Goal: Task Accomplishment & Management: Use online tool/utility

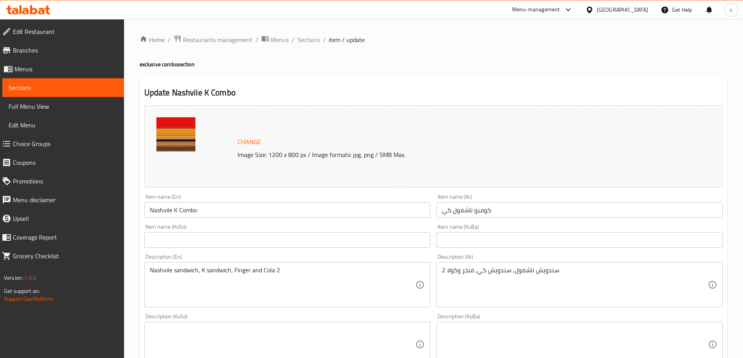
click at [34, 86] on span "Sections" at bounding box center [63, 87] width 109 height 9
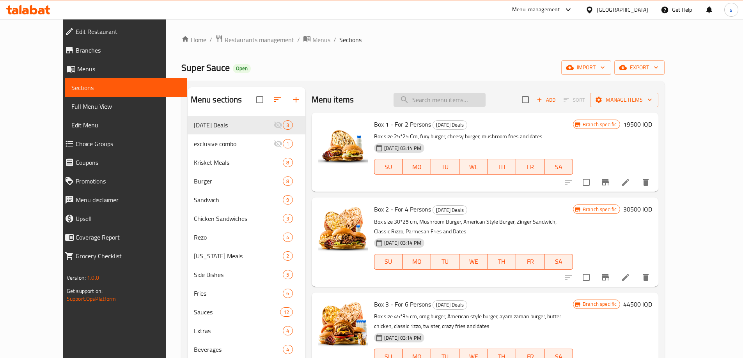
click at [462, 93] on input "search" at bounding box center [440, 100] width 92 height 14
click at [446, 96] on input "search" at bounding box center [440, 100] width 92 height 14
click at [477, 98] on input "search" at bounding box center [440, 100] width 92 height 14
paste input "Nashvile K Combo"
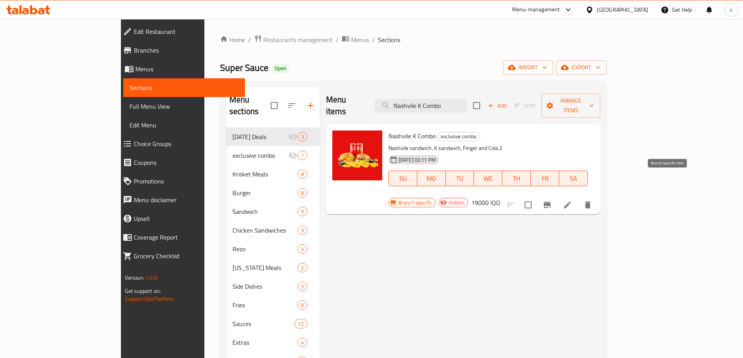
type input "Nashvile K Combo"
click at [552, 200] on icon "Branch-specific-item" at bounding box center [546, 204] width 9 height 9
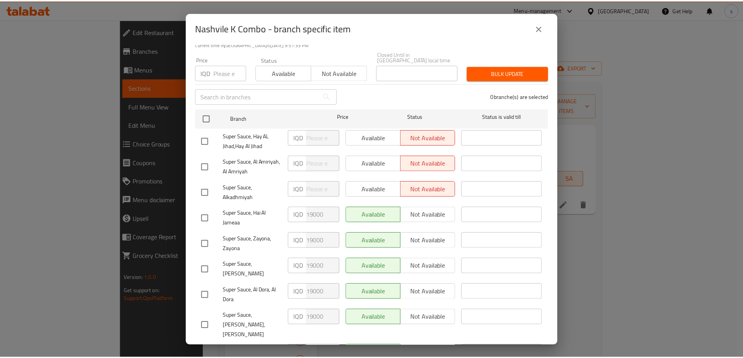
scroll to position [58, 0]
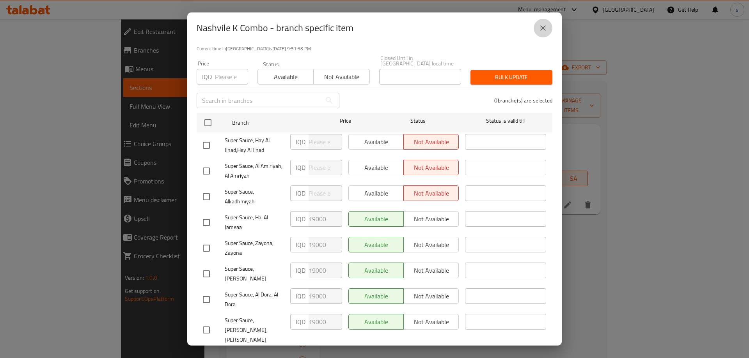
click at [544, 25] on icon "close" at bounding box center [542, 27] width 9 height 9
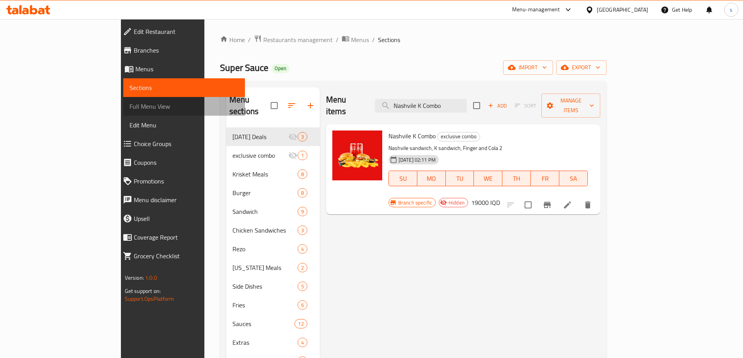
click at [123, 101] on link "Full Menu View" at bounding box center [184, 106] width 122 height 19
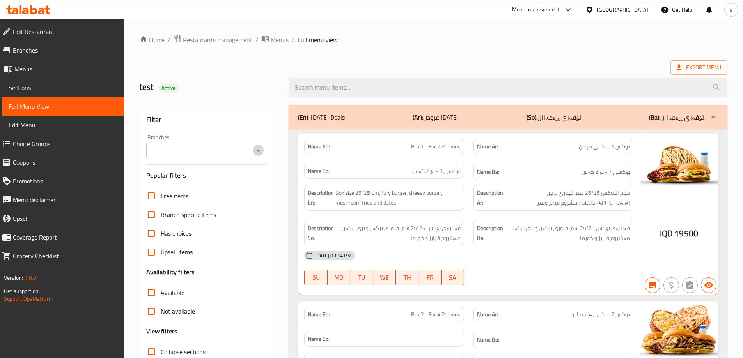
drag, startPoint x: 261, startPoint y: 145, endPoint x: 259, endPoint y: 152, distance: 7.3
click at [261, 146] on icon "Open" at bounding box center [258, 150] width 9 height 9
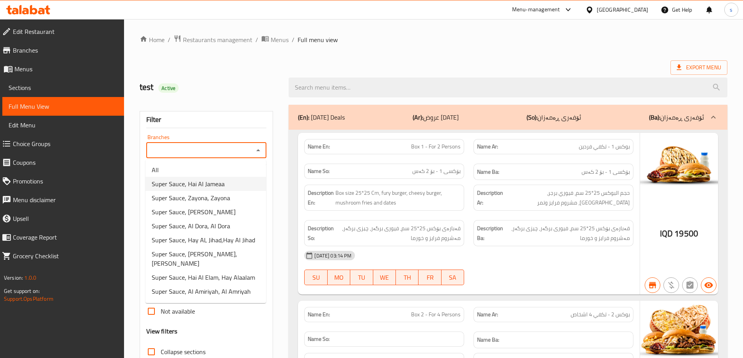
click at [227, 183] on li "Super Sauce, Hai Al Jameaa" at bounding box center [205, 184] width 121 height 14
type input "Super Sauce, Hai Al Jameaa"
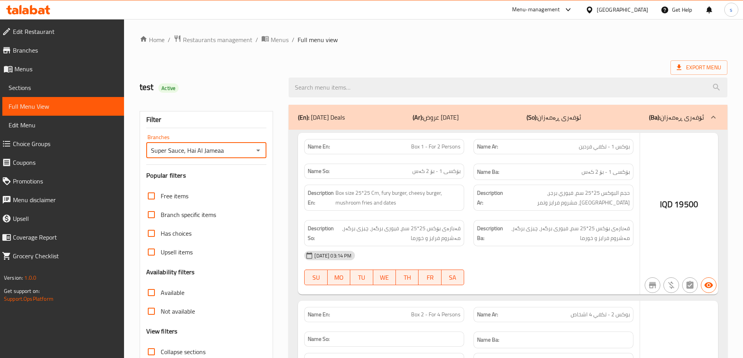
click at [333, 88] on div at bounding box center [371, 179] width 743 height 358
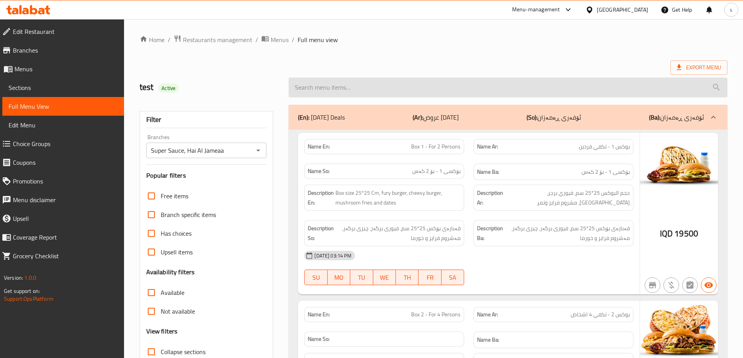
click at [333, 88] on input "search" at bounding box center [508, 88] width 439 height 20
paste input "Nashvile K Combo"
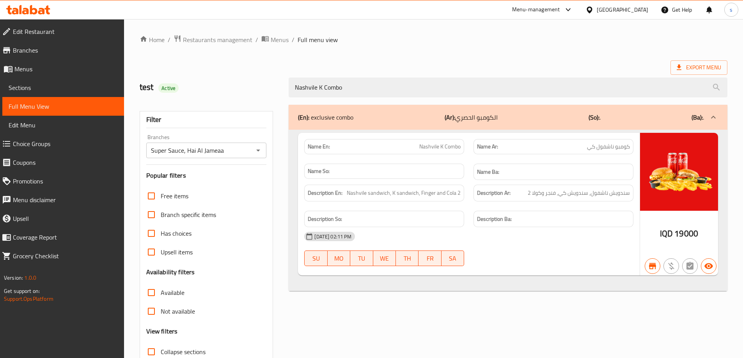
click at [261, 149] on icon "Open" at bounding box center [258, 150] width 9 height 9
type input "Nashvile K Combo"
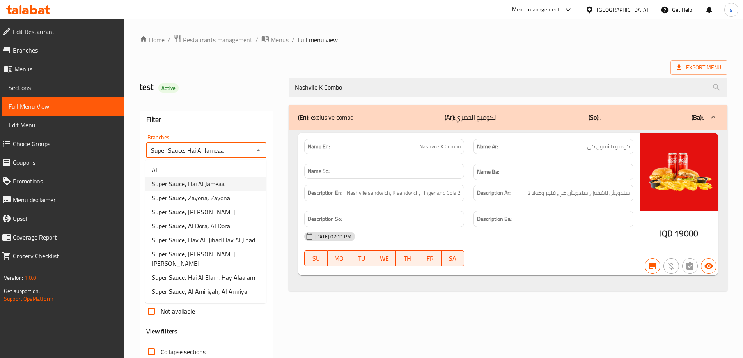
click at [230, 181] on li "Super Sauce, Hai Al Jameaa" at bounding box center [205, 184] width 121 height 14
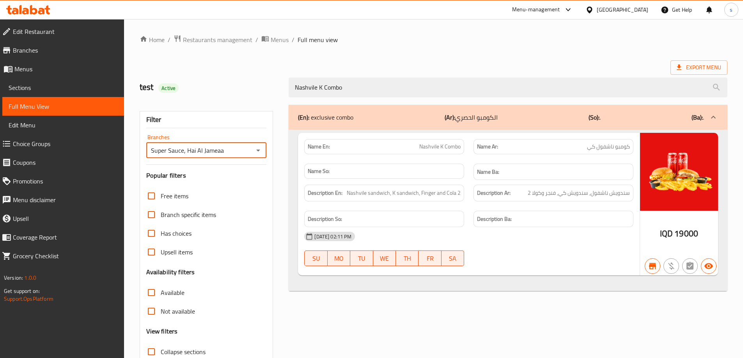
click at [259, 148] on icon "Open" at bounding box center [258, 150] width 9 height 9
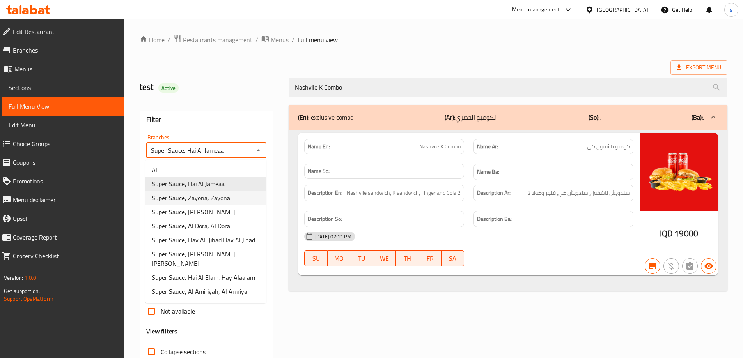
click at [230, 196] on li "Super Sauce, Zayona, Zayona" at bounding box center [205, 198] width 121 height 14
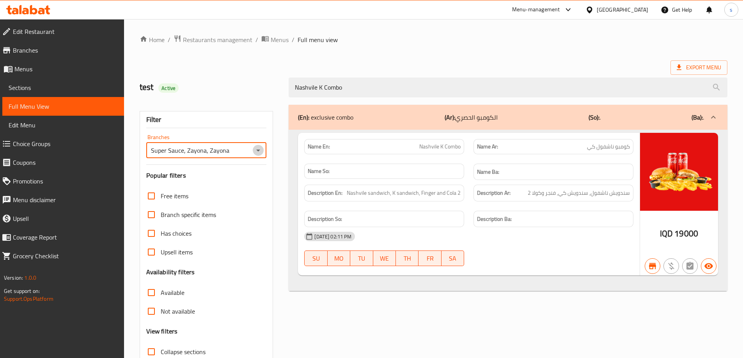
click at [260, 151] on icon "Open" at bounding box center [258, 150] width 9 height 9
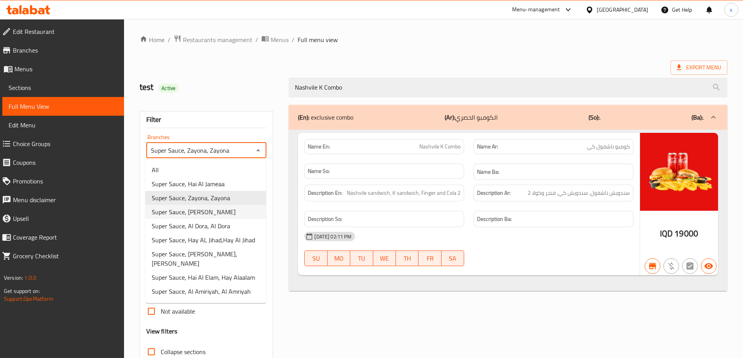
click at [235, 205] on li "Super Sauce, Al Aathameya" at bounding box center [205, 212] width 121 height 14
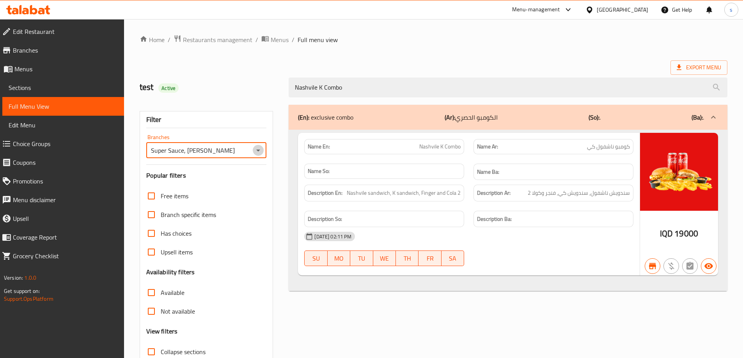
click at [257, 149] on icon "Open" at bounding box center [258, 150] width 9 height 9
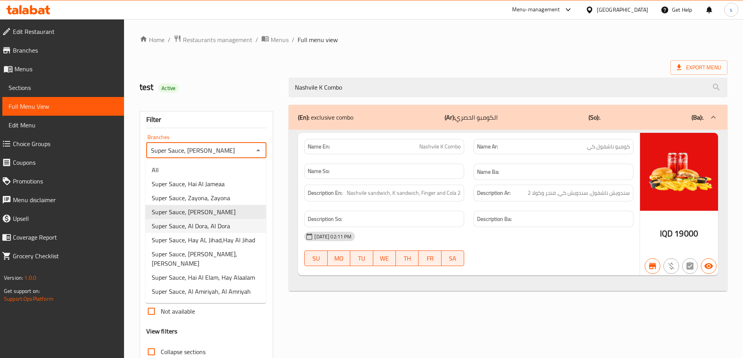
drag, startPoint x: 216, startPoint y: 226, endPoint x: 222, endPoint y: 220, distance: 8.3
click at [216, 226] on span "Super Sauce, Al Dora, Al Dora" at bounding box center [191, 226] width 78 height 9
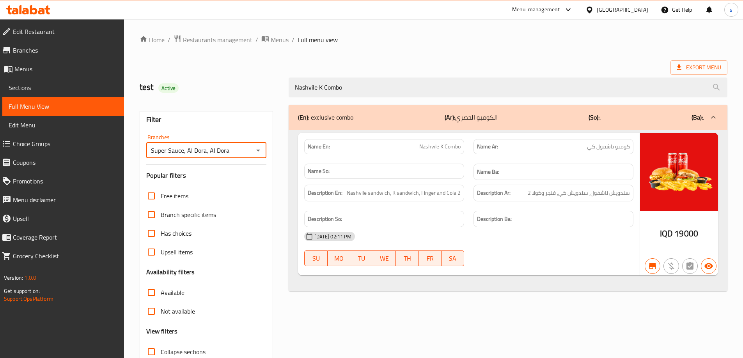
click at [257, 149] on icon "Open" at bounding box center [258, 150] width 9 height 9
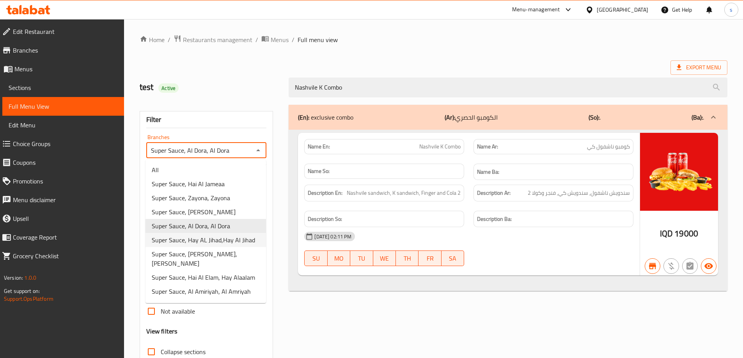
click at [230, 239] on span "Super Sauce, Hay AL Jihad,Hay Al Jihad" at bounding box center [203, 240] width 103 height 9
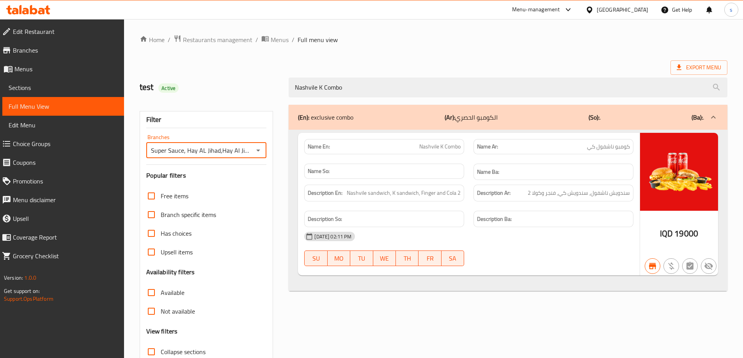
click at [256, 149] on icon "Open" at bounding box center [258, 150] width 9 height 9
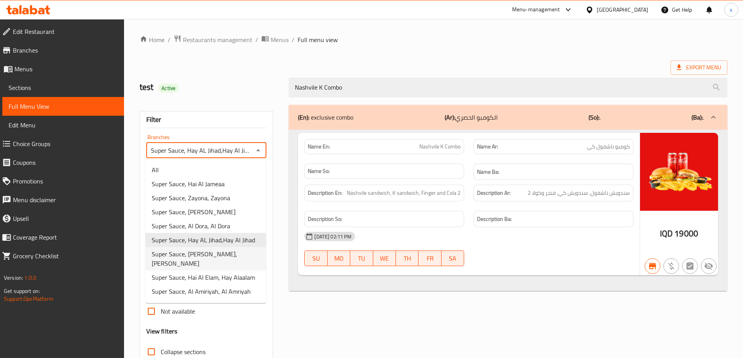
click at [237, 254] on span "Super Sauce, Al Saydeya, Al Saydeya" at bounding box center [206, 259] width 108 height 19
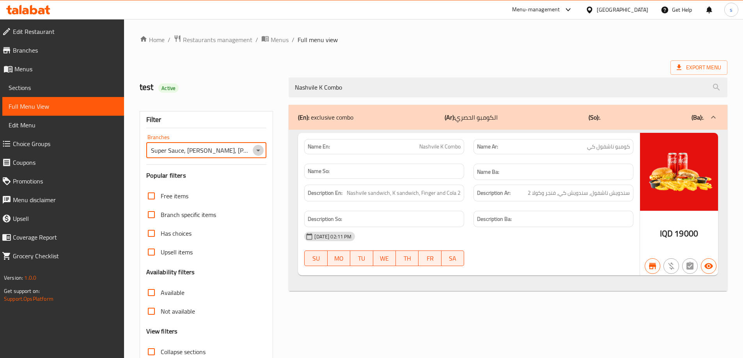
click at [258, 151] on icon "Open" at bounding box center [258, 151] width 4 height 2
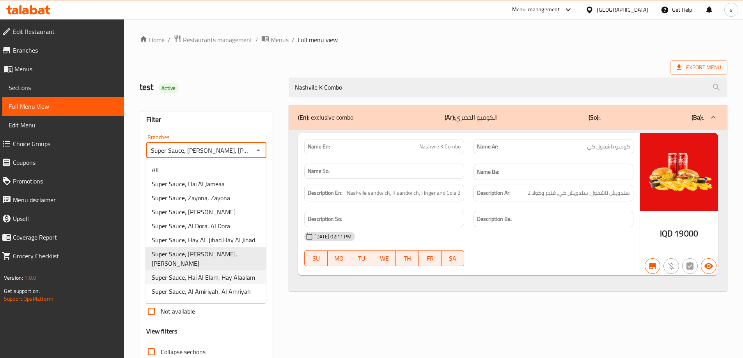
drag, startPoint x: 227, startPoint y: 264, endPoint x: 239, endPoint y: 244, distance: 24.1
click at [227, 273] on span "Super Sauce, Hai Al Elam, Hay Alaalam" at bounding box center [203, 277] width 103 height 9
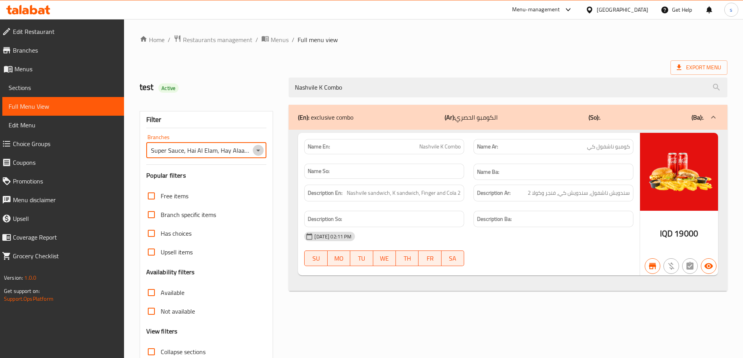
click at [254, 150] on icon "Open" at bounding box center [258, 150] width 9 height 9
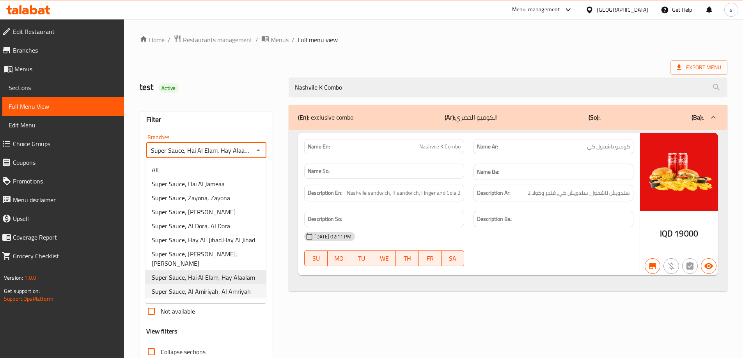
click at [231, 287] on span "Super Sauce, Al Amiriyah, Al Amriyah" at bounding box center [201, 291] width 99 height 9
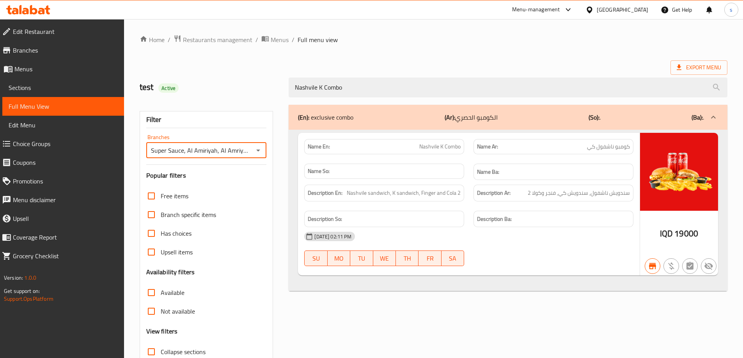
click at [255, 150] on icon "Open" at bounding box center [258, 150] width 9 height 9
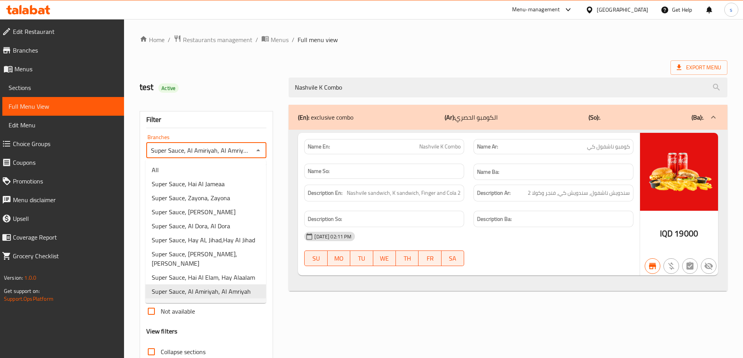
click at [225, 301] on span "Super Sauce, Almansour Mall, Al Mansur" at bounding box center [206, 310] width 108 height 19
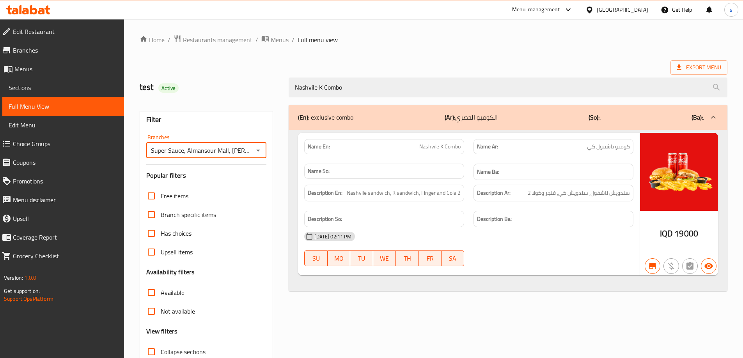
click at [239, 147] on input "Super Sauce, Almansour Mall, Al Mansur" at bounding box center [200, 150] width 103 height 11
click at [256, 150] on icon "Open" at bounding box center [258, 150] width 9 height 9
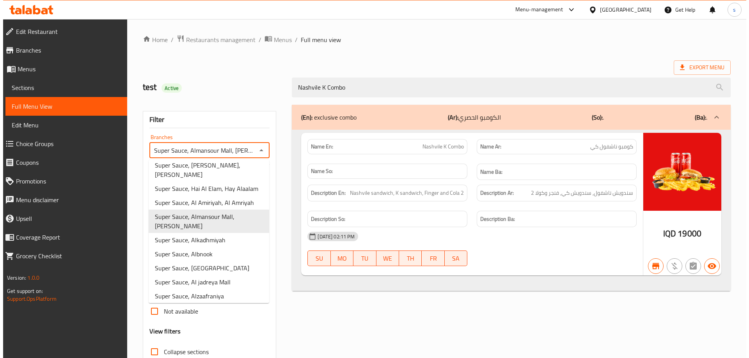
scroll to position [97, 0]
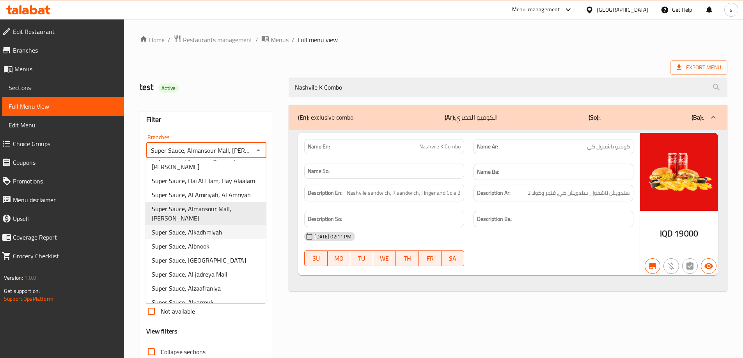
click at [211, 228] on span "Super Sauce, Alkadhmiyah" at bounding box center [187, 232] width 71 height 9
type input "Super Sauce, Alkadhmiyah"
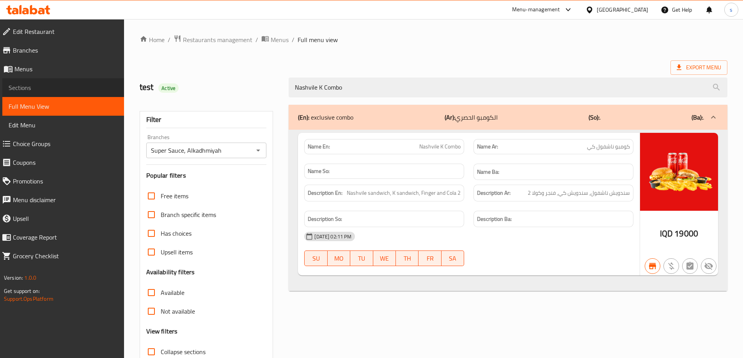
click at [52, 93] on link "Sections" at bounding box center [63, 87] width 122 height 19
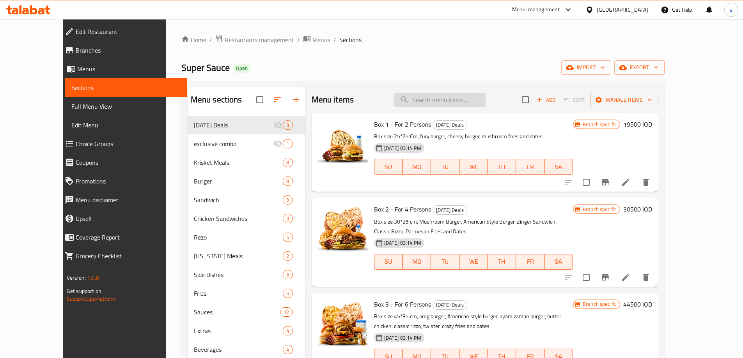
click at [451, 101] on input "search" at bounding box center [440, 100] width 92 height 14
paste input "Nashvile K Combo"
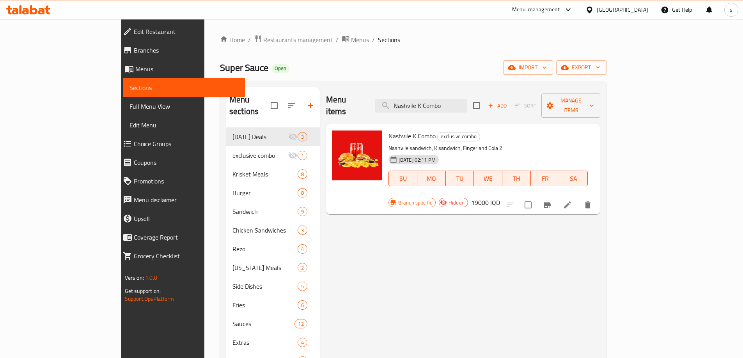
type input "Nashvile K Combo"
click at [572, 200] on icon at bounding box center [567, 204] width 9 height 9
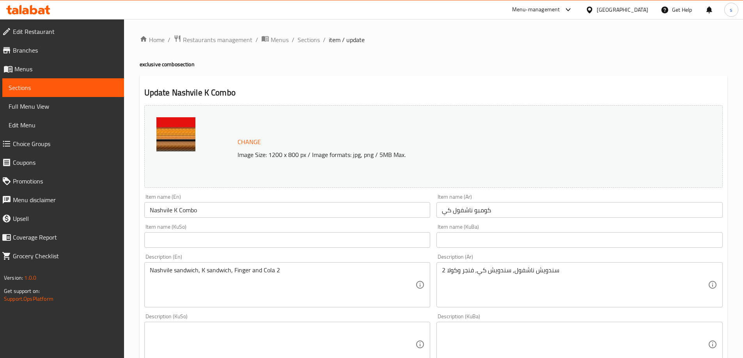
click at [32, 88] on span "Sections" at bounding box center [63, 87] width 109 height 9
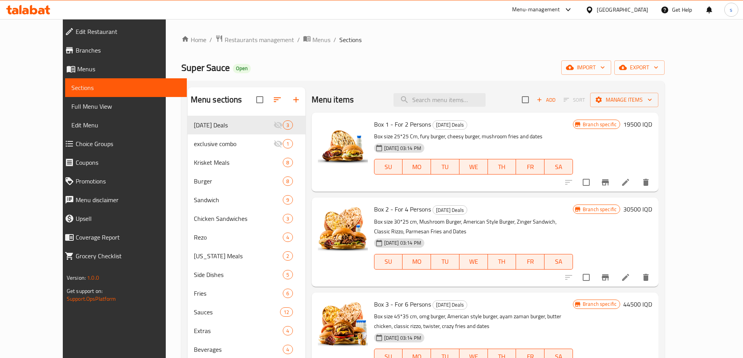
click at [475, 107] on div "Menu items Add Sort Manage items" at bounding box center [485, 99] width 347 height 25
click at [473, 102] on input "search" at bounding box center [440, 100] width 92 height 14
paste input "Double Bite"
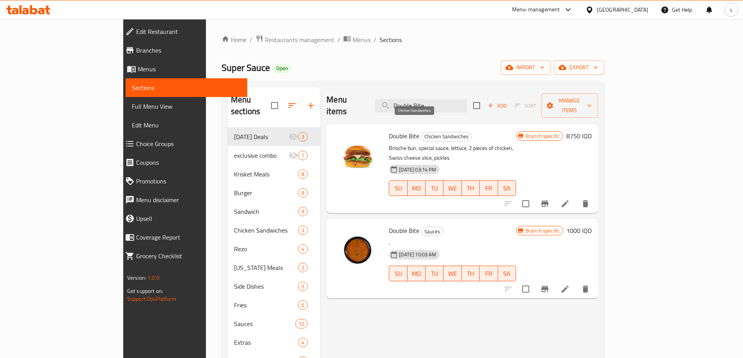
type input "Double Bite"
drag, startPoint x: 394, startPoint y: 124, endPoint x: 436, endPoint y: 129, distance: 42.4
click at [436, 132] on span "Chicken Sandwiches" at bounding box center [446, 136] width 50 height 9
copy span "Chicken Sandwiches"
drag, startPoint x: 394, startPoint y: 209, endPoint x: 408, endPoint y: 212, distance: 14.7
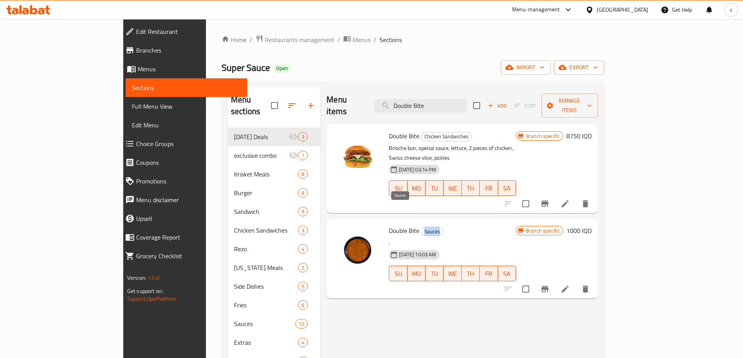
click at [421, 227] on span "Sauces" at bounding box center [432, 231] width 22 height 9
copy span "Sauces"
click at [548, 201] on icon "Branch-specific-item" at bounding box center [544, 204] width 7 height 6
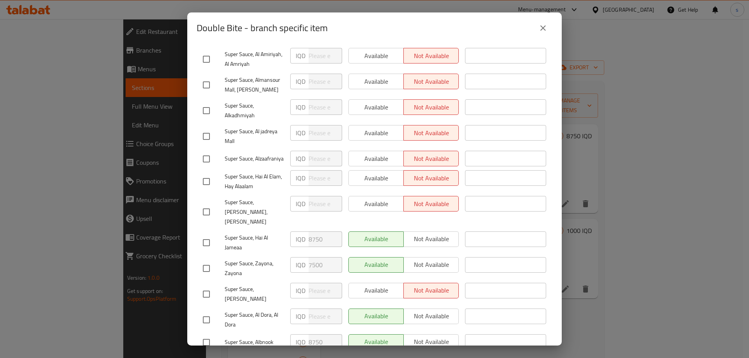
scroll to position [234, 0]
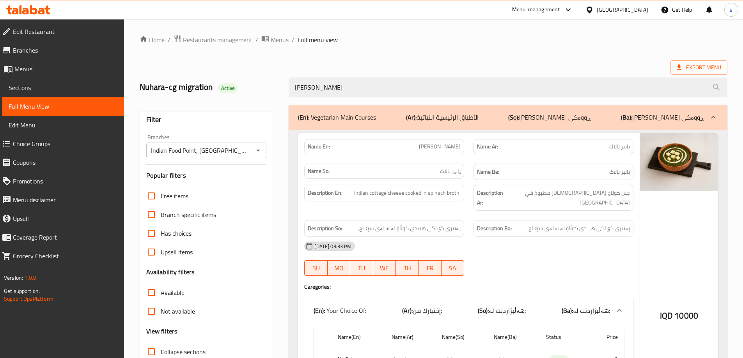
scroll to position [124, 0]
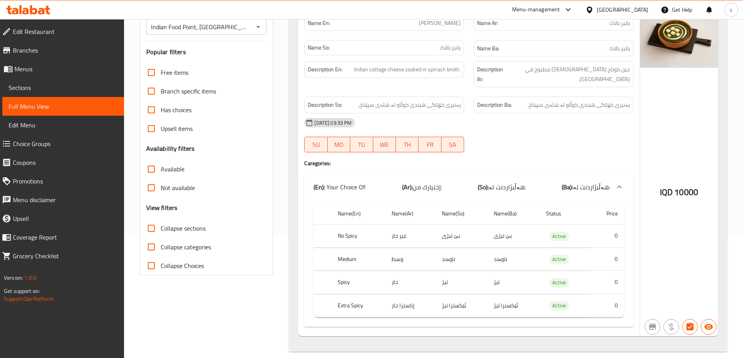
click at [20, 12] on icon at bounding box center [21, 9] width 2 height 9
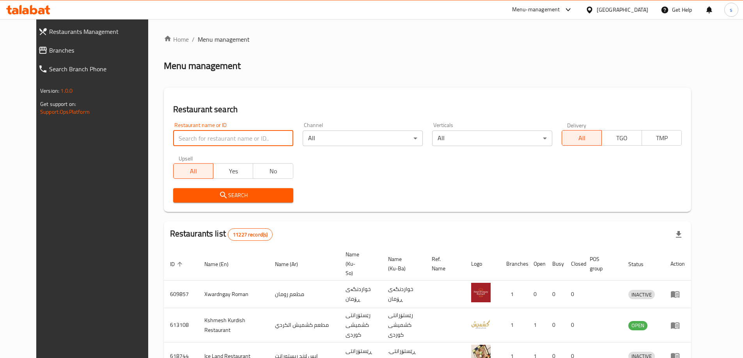
click at [181, 137] on input "search" at bounding box center [233, 139] width 120 height 16
paste input "Al Rwad"
type input "Al Rwad"
click button "Search" at bounding box center [233, 195] width 120 height 14
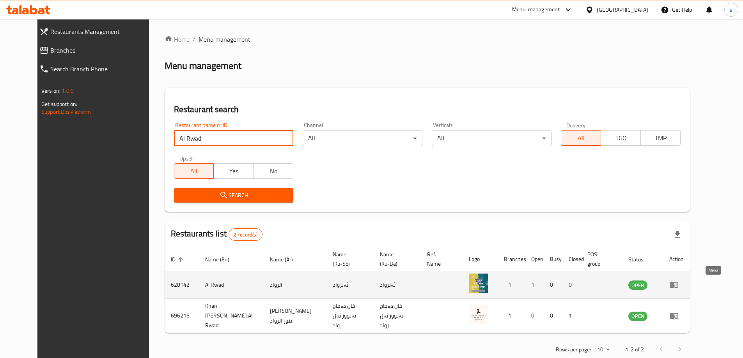
click at [678, 287] on icon "enhanced table" at bounding box center [674, 285] width 9 height 7
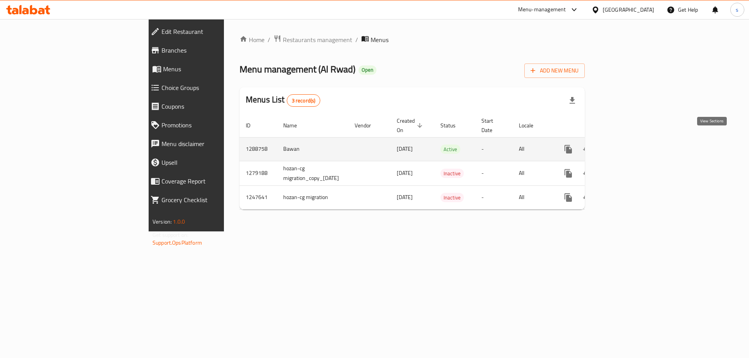
click at [628, 146] on icon "enhanced table" at bounding box center [624, 149] width 7 height 7
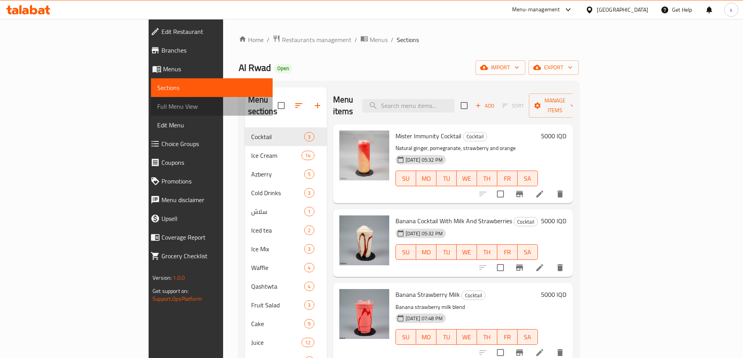
click at [157, 110] on span "Full Menu View" at bounding box center [211, 106] width 109 height 9
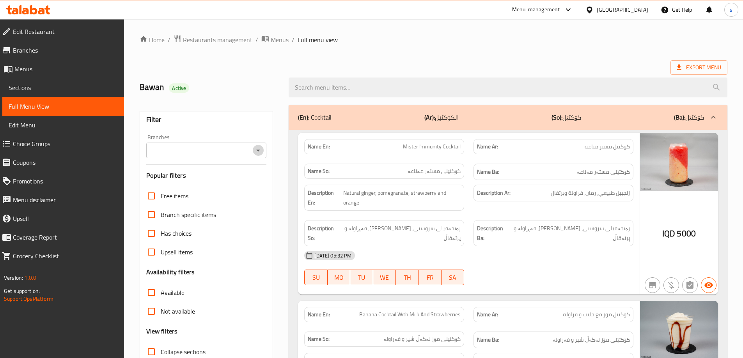
click at [256, 146] on icon "Open" at bounding box center [258, 150] width 9 height 9
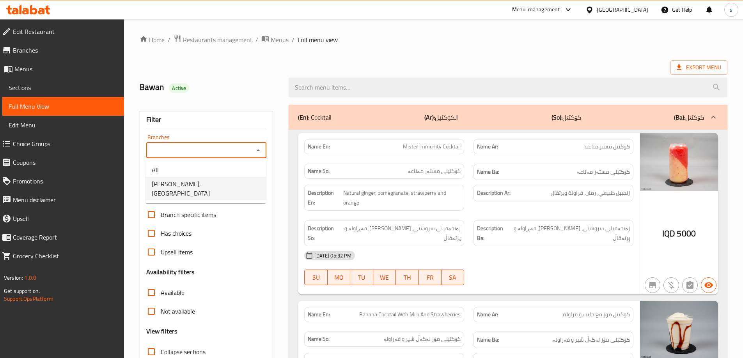
click at [231, 190] on li "[PERSON_NAME], [GEOGRAPHIC_DATA]" at bounding box center [205, 188] width 121 height 23
type input "[PERSON_NAME], [GEOGRAPHIC_DATA]"
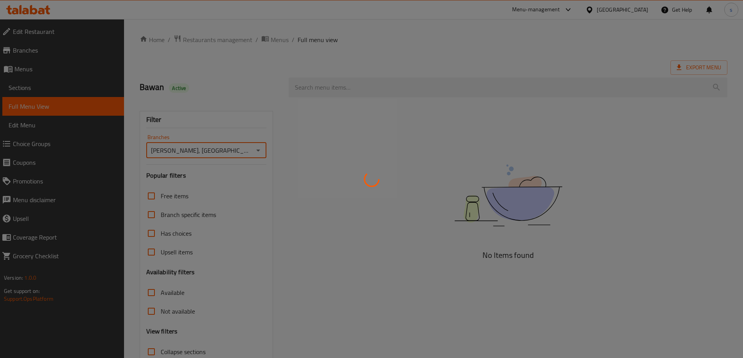
click at [318, 92] on div at bounding box center [371, 179] width 743 height 358
click at [324, 84] on div at bounding box center [371, 179] width 743 height 358
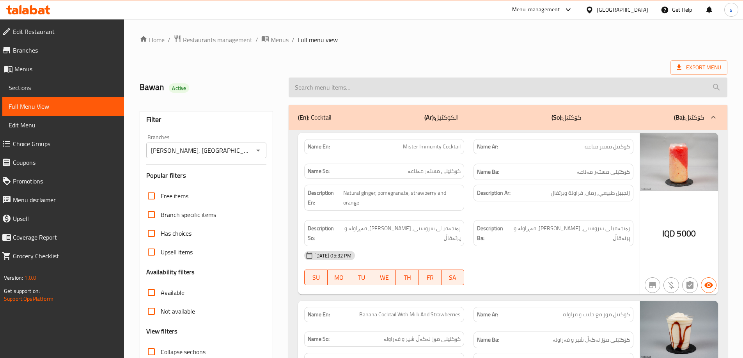
click at [320, 89] on input "search" at bounding box center [508, 88] width 439 height 20
paste input "Al Rwad"
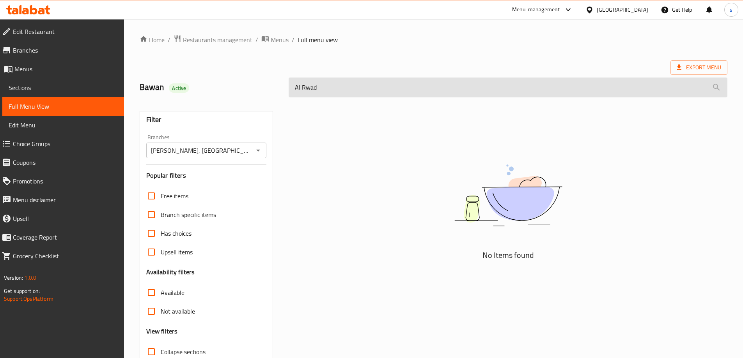
drag, startPoint x: 338, startPoint y: 82, endPoint x: 294, endPoint y: 89, distance: 43.9
click at [294, 89] on input "Al Rwad" at bounding box center [508, 88] width 439 height 20
paste input "Strawberry Smoothie"
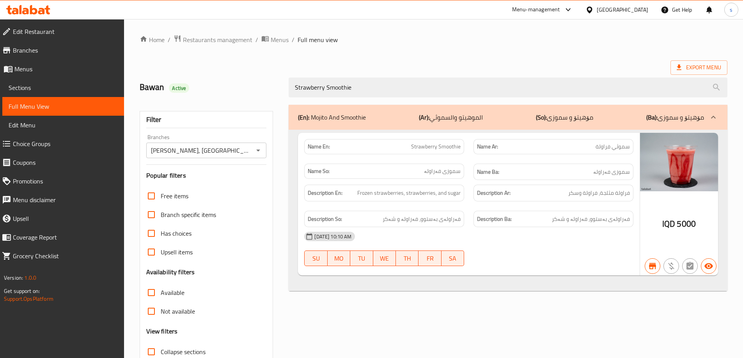
type input "Strawberry Smoothie"
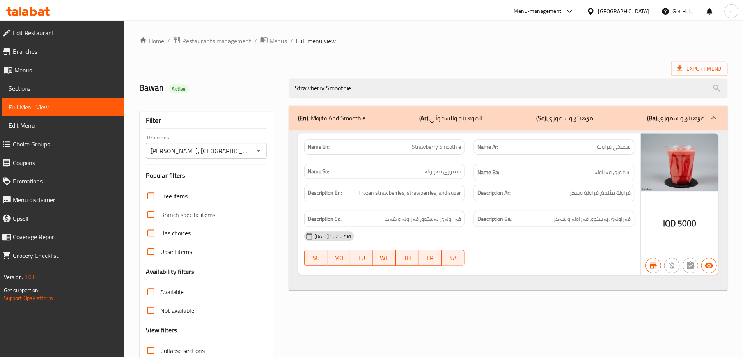
scroll to position [57, 0]
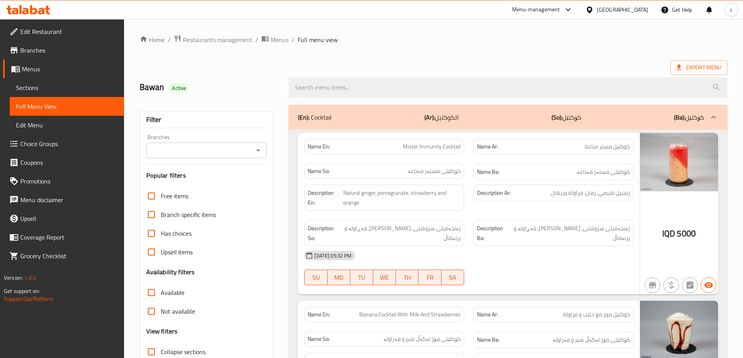
click at [257, 149] on icon "Open" at bounding box center [258, 150] width 9 height 9
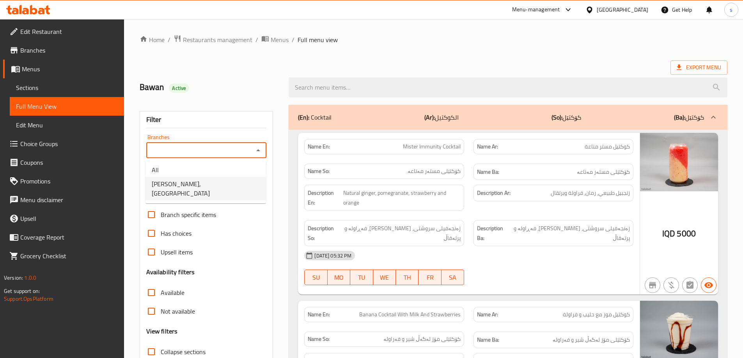
click at [240, 187] on li "[PERSON_NAME], [GEOGRAPHIC_DATA]" at bounding box center [205, 188] width 121 height 23
type input "[PERSON_NAME], [GEOGRAPHIC_DATA]"
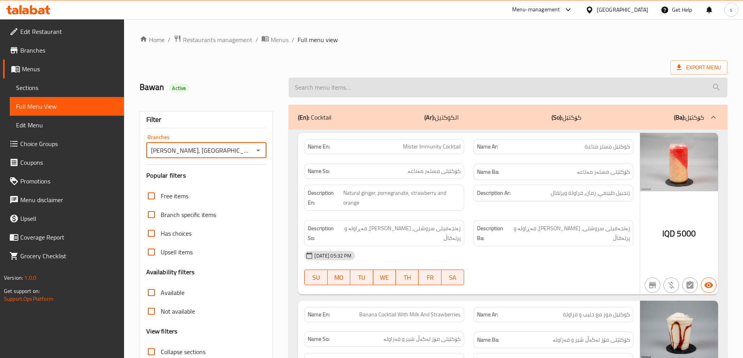
click at [335, 81] on input "search" at bounding box center [508, 88] width 439 height 20
paste input "Lemon Mojito"
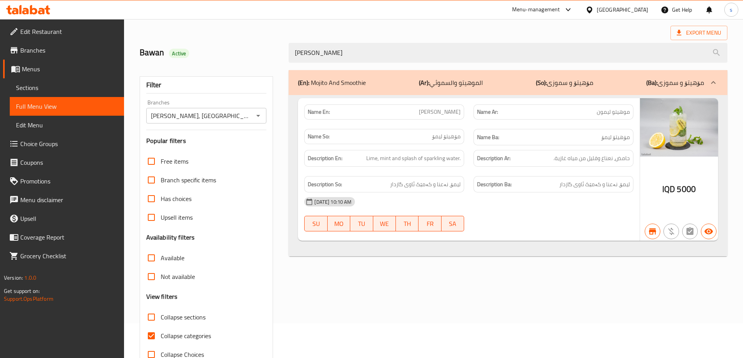
scroll to position [57, 0]
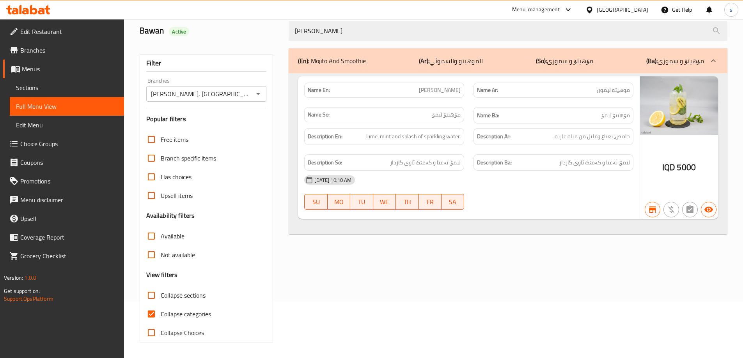
type input "Lemon Mojito"
click at [155, 314] on input "Collapse categories" at bounding box center [151, 314] width 19 height 19
checkbox input "false"
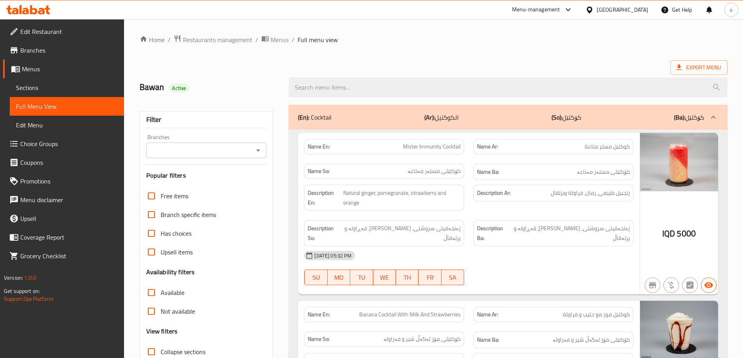
click at [260, 153] on icon "Open" at bounding box center [258, 150] width 9 height 9
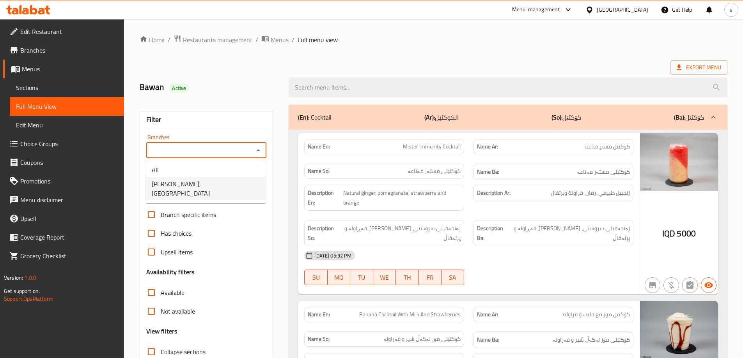
click at [225, 190] on li "[PERSON_NAME], [GEOGRAPHIC_DATA]" at bounding box center [205, 188] width 121 height 23
type input "[PERSON_NAME], [GEOGRAPHIC_DATA]"
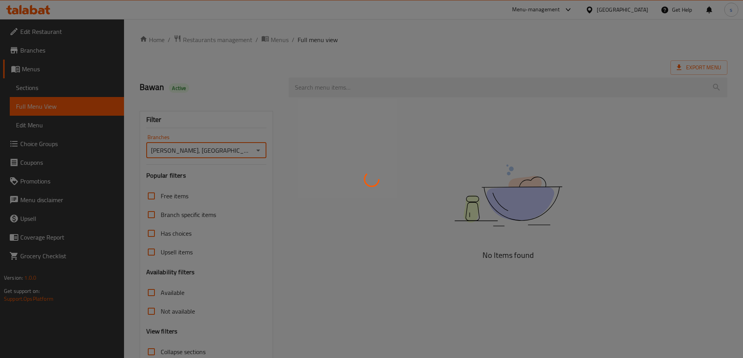
click at [319, 88] on div at bounding box center [371, 179] width 743 height 358
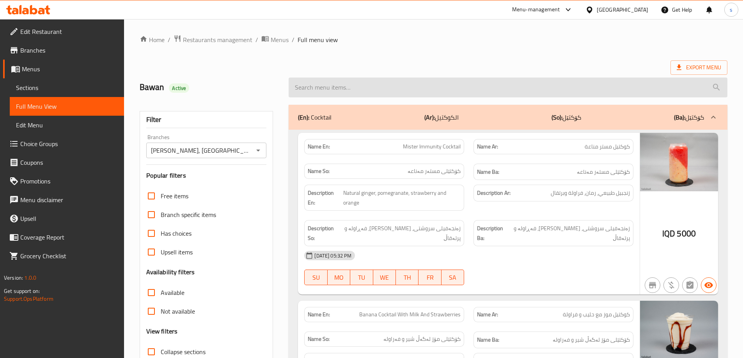
click at [382, 85] on input "search" at bounding box center [508, 88] width 439 height 20
paste input "Mint Mojito"
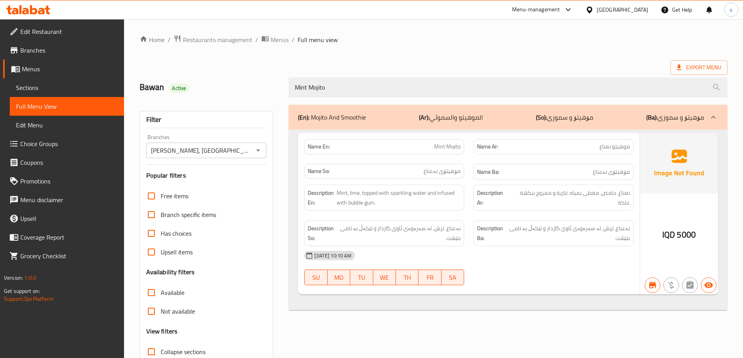
type input "Mint Mojito"
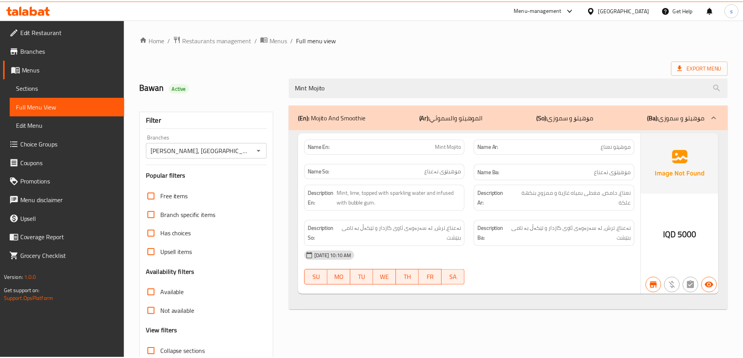
scroll to position [57, 0]
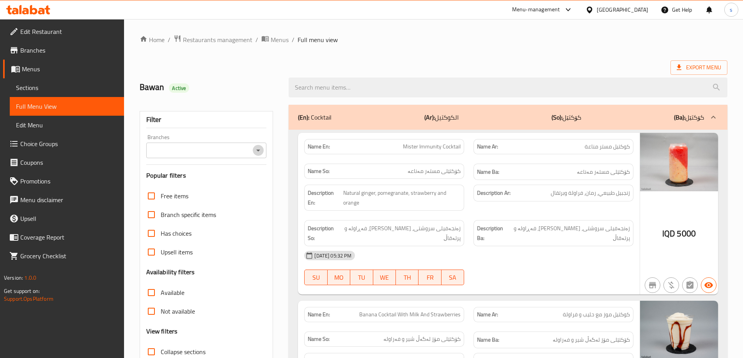
click at [257, 153] on icon "Open" at bounding box center [258, 150] width 9 height 9
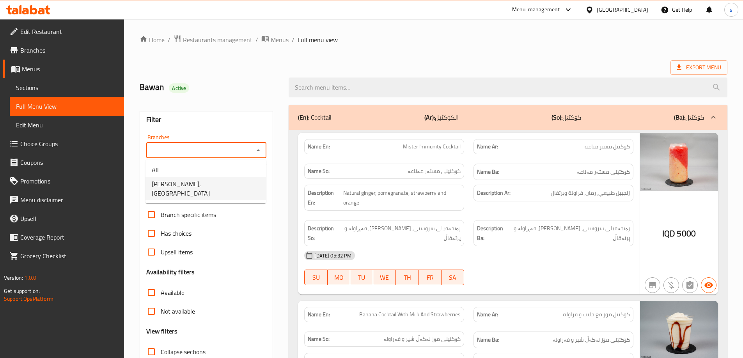
click at [238, 181] on li "[PERSON_NAME], [GEOGRAPHIC_DATA]" at bounding box center [205, 188] width 121 height 23
type input "[PERSON_NAME], [GEOGRAPHIC_DATA]"
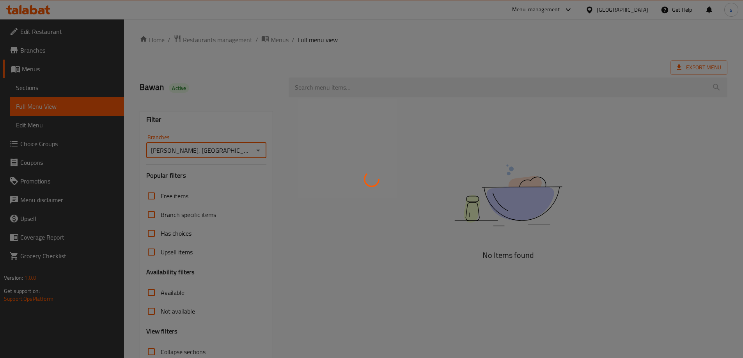
click at [333, 88] on div at bounding box center [371, 179] width 743 height 358
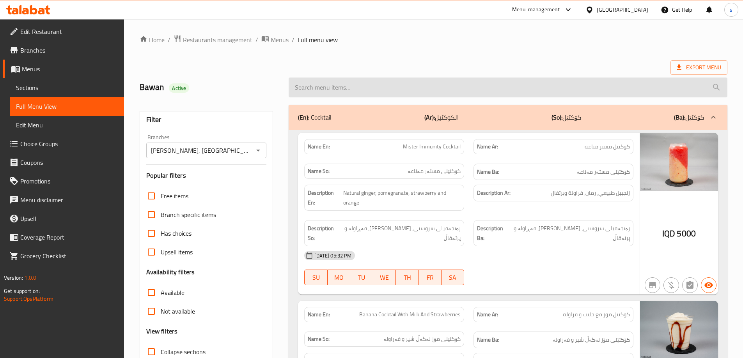
click at [328, 88] on input "search" at bounding box center [508, 88] width 439 height 20
paste input "Orange Smoothie"
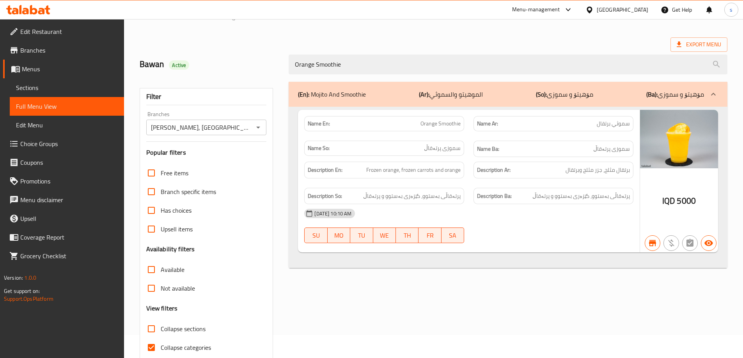
scroll to position [42, 0]
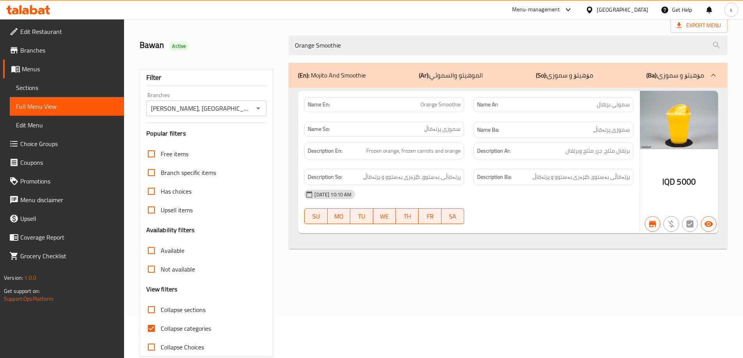
type input "Orange Smoothie"
click at [154, 326] on input "Collapse categories" at bounding box center [151, 328] width 19 height 19
checkbox input "false"
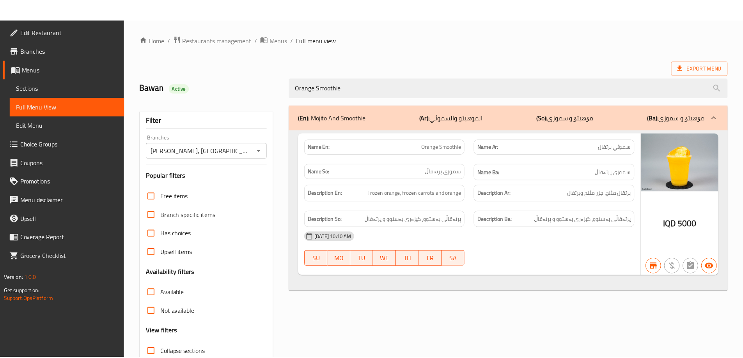
scroll to position [57, 0]
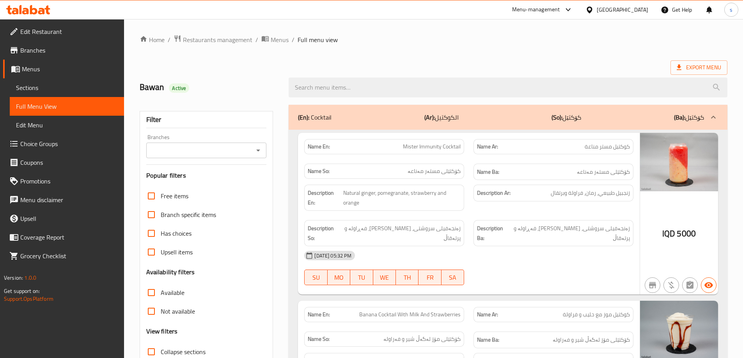
click at [257, 151] on icon "Open" at bounding box center [258, 150] width 9 height 9
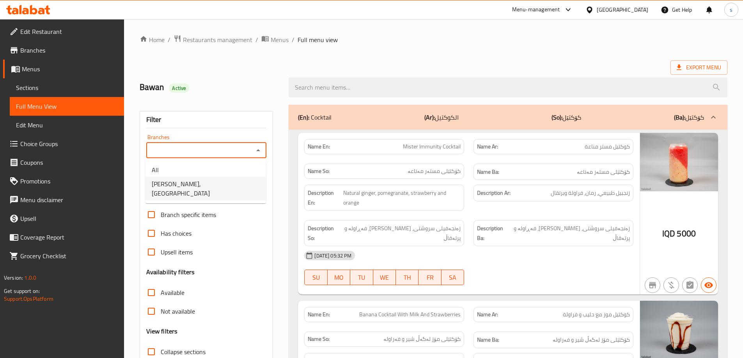
click at [246, 181] on li "[PERSON_NAME], [GEOGRAPHIC_DATA]" at bounding box center [205, 188] width 121 height 23
type input "[PERSON_NAME], [GEOGRAPHIC_DATA]"
click at [332, 85] on input "search" at bounding box center [508, 88] width 439 height 20
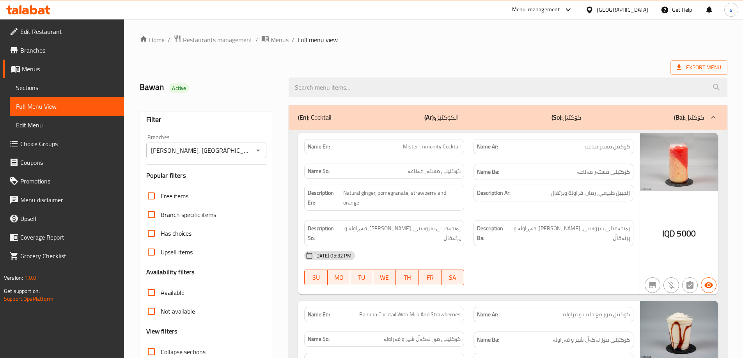
paste input "Lemon Smoothie"
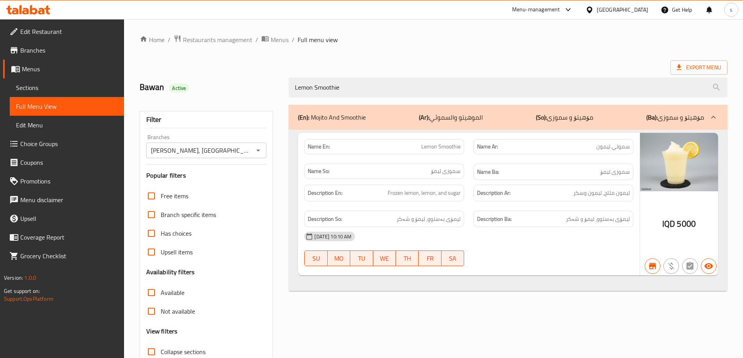
type input "Lemon Smoothie"
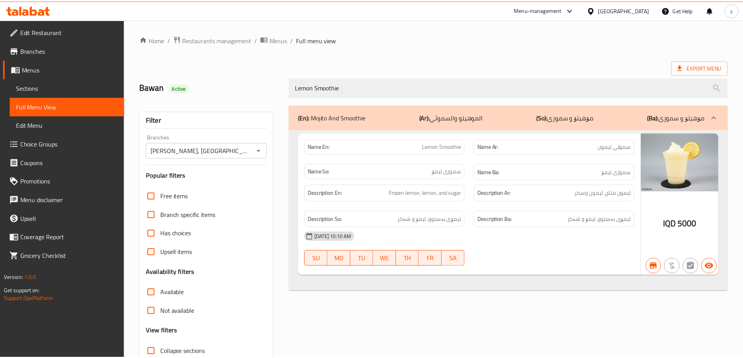
scroll to position [57, 0]
